Goal: Transaction & Acquisition: Purchase product/service

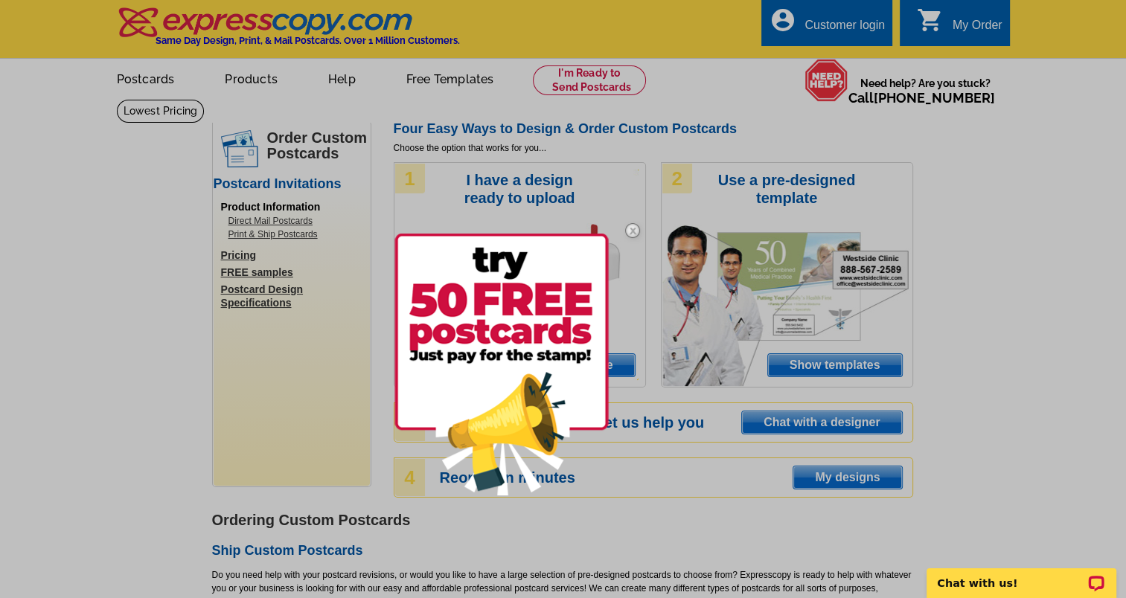
click at [633, 228] on img at bounding box center [632, 230] width 43 height 43
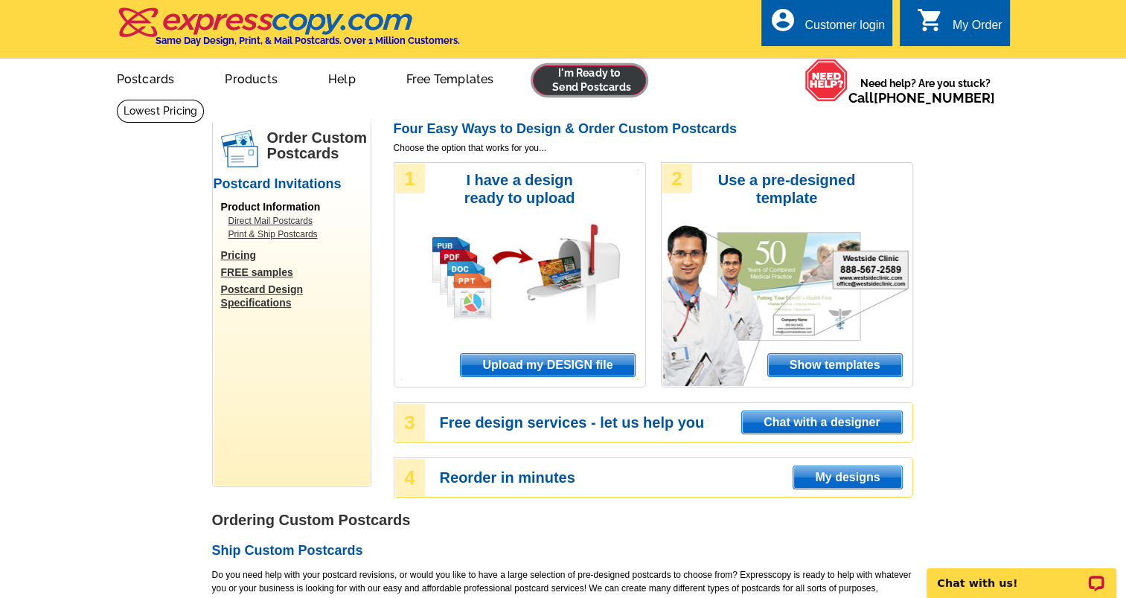
click at [598, 77] on link at bounding box center [590, 80] width 114 height 30
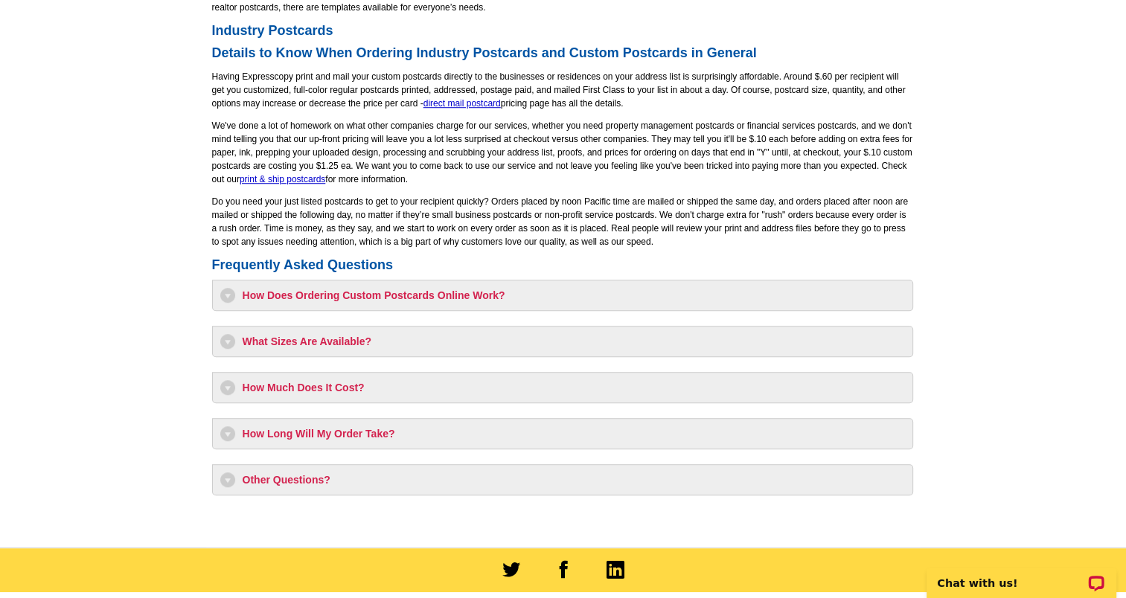
scroll to position [1116, 0]
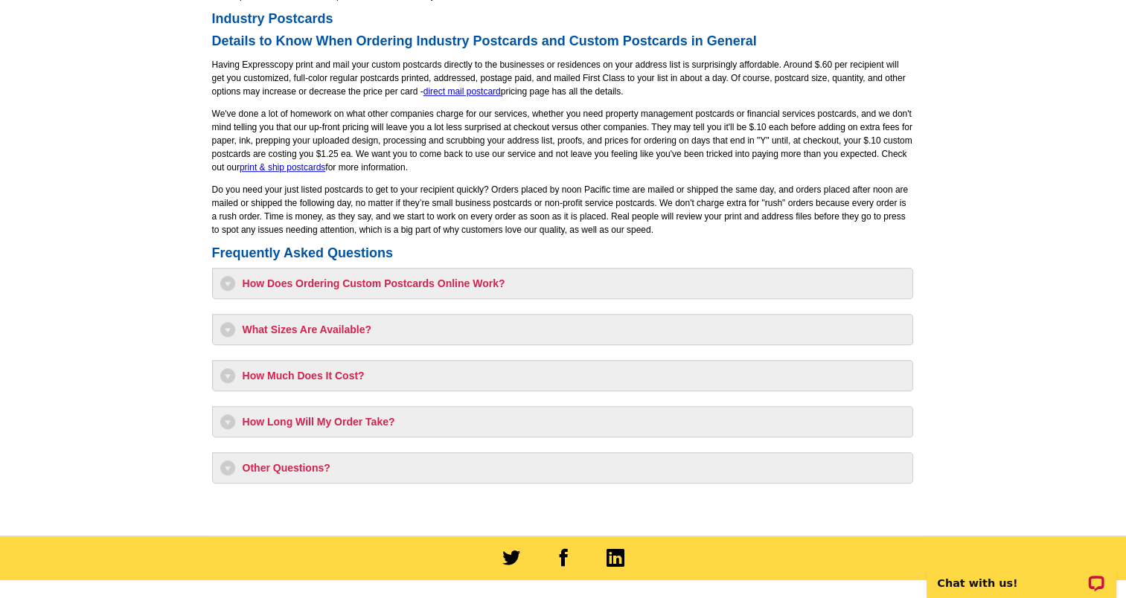
click at [321, 381] on h3 "How Much Does It Cost?" at bounding box center [562, 375] width 685 height 15
select select "1"
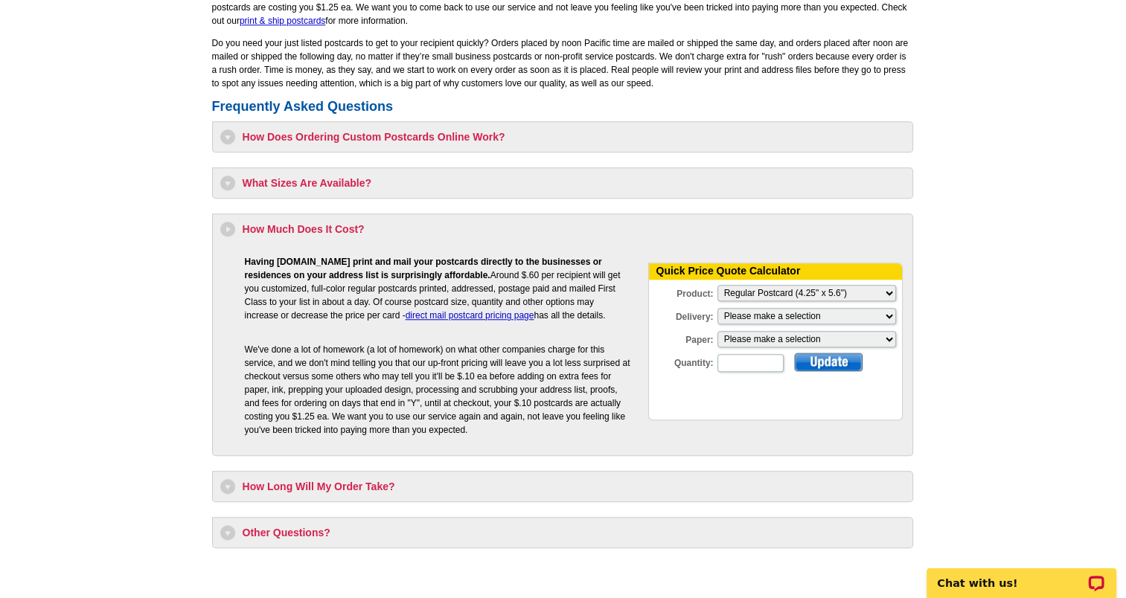
scroll to position [1265, 0]
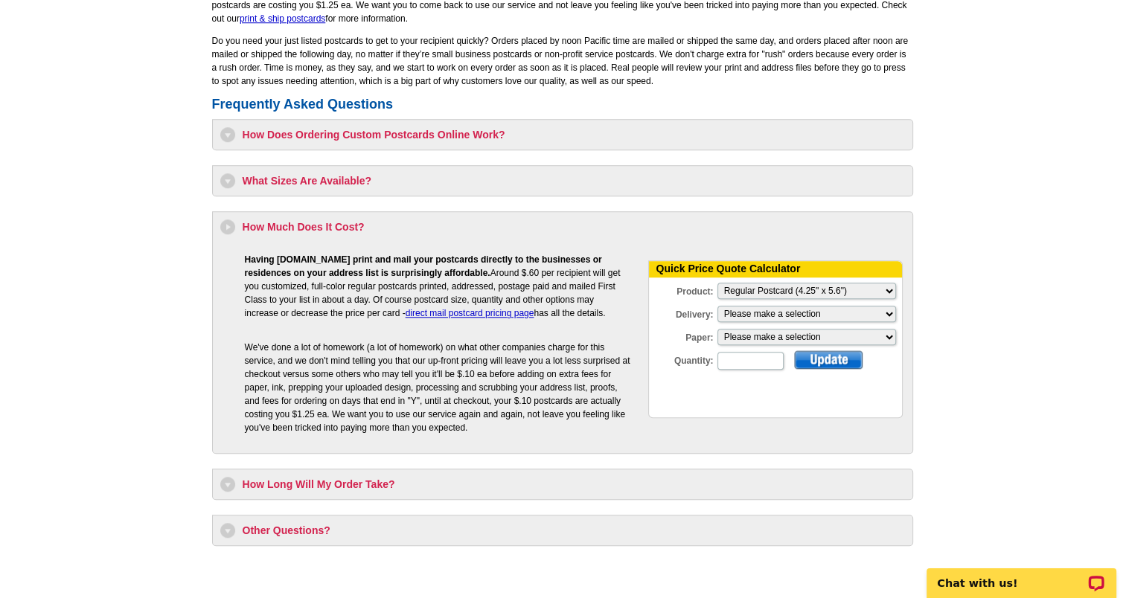
drag, startPoint x: 357, startPoint y: 274, endPoint x: 604, endPoint y: 310, distance: 249.7
click at [604, 310] on p "Having [DOMAIN_NAME] print and mail your postcards directly to the businesses o…" at bounding box center [438, 286] width 386 height 67
drag, startPoint x: 604, startPoint y: 310, endPoint x: 601, endPoint y: 322, distance: 12.5
click at [601, 322] on td "Having [DOMAIN_NAME] print and mail your postcards directly to the businesses o…" at bounding box center [434, 286] width 424 height 86
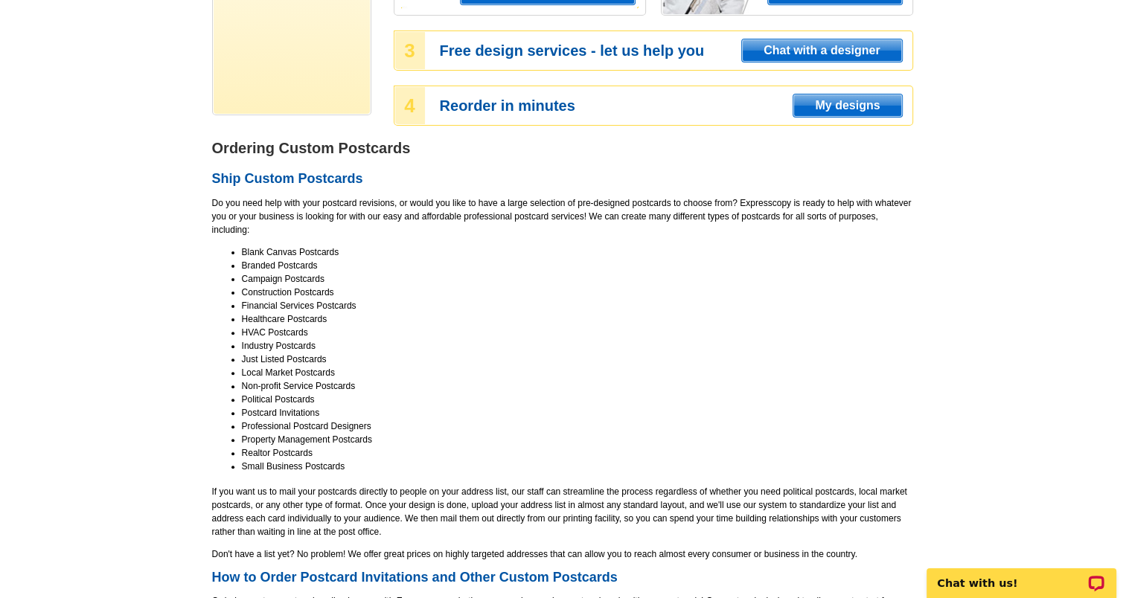
scroll to position [0, 0]
